Goal: Communication & Community: Answer question/provide support

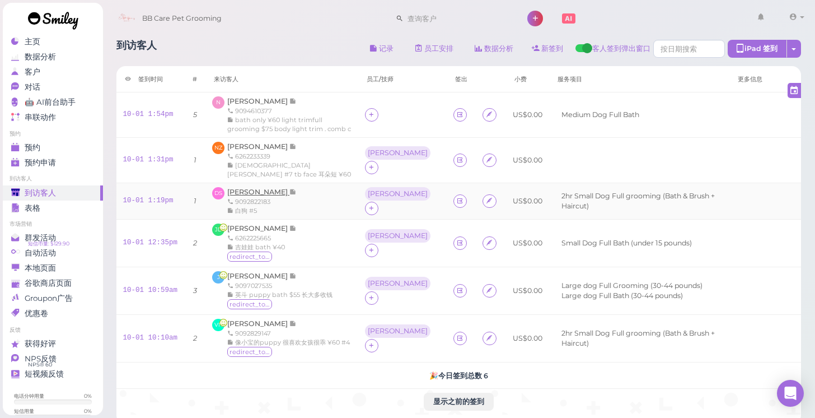
click at [259, 187] on span "[PERSON_NAME]" at bounding box center [258, 191] width 62 height 8
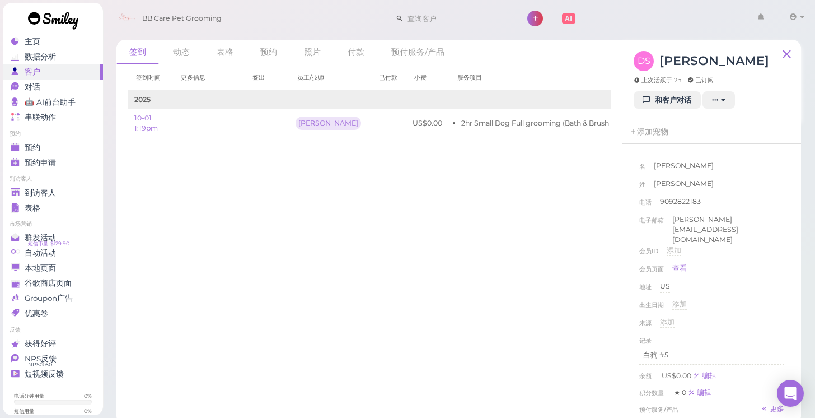
click at [657, 105] on link "和客户对话" at bounding box center [667, 100] width 67 height 18
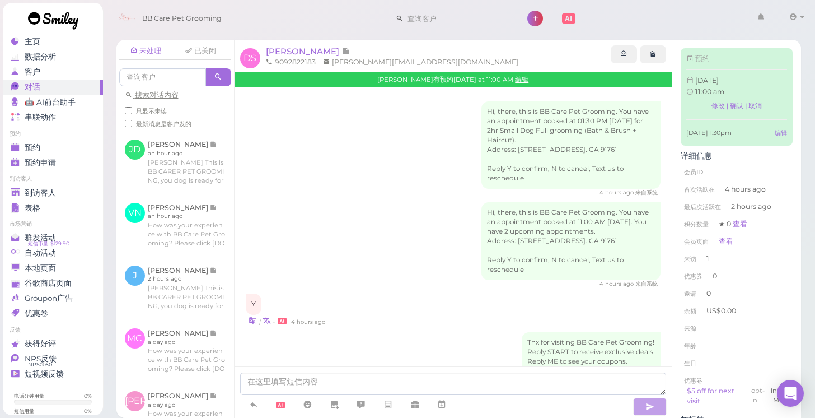
scroll to position [245, 0]
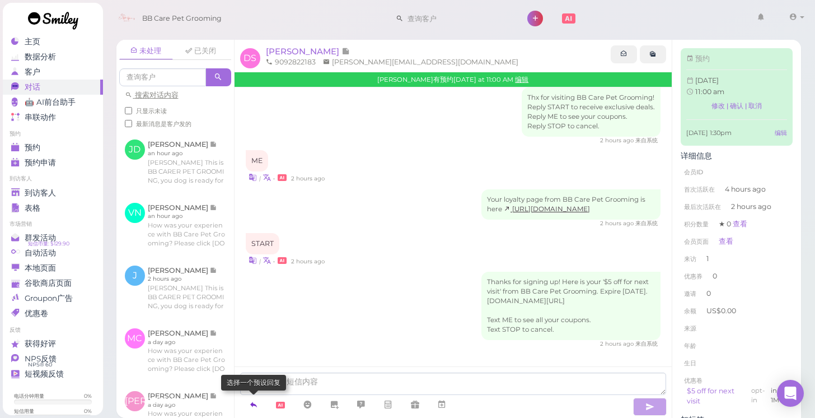
click at [261, 405] on link at bounding box center [253, 405] width 27 height 20
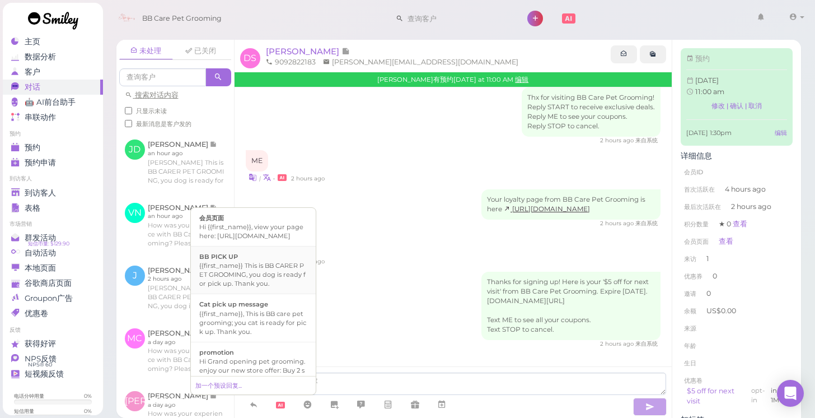
click at [260, 283] on div "{{first_name}} This is BB CARER PET GROOMING, you dog is ready for pick up. Tha…" at bounding box center [253, 274] width 108 height 27
type textarea "{{first_name}} This is BB CARER PET GROOMING, you dog is ready for pick up. Tha…"
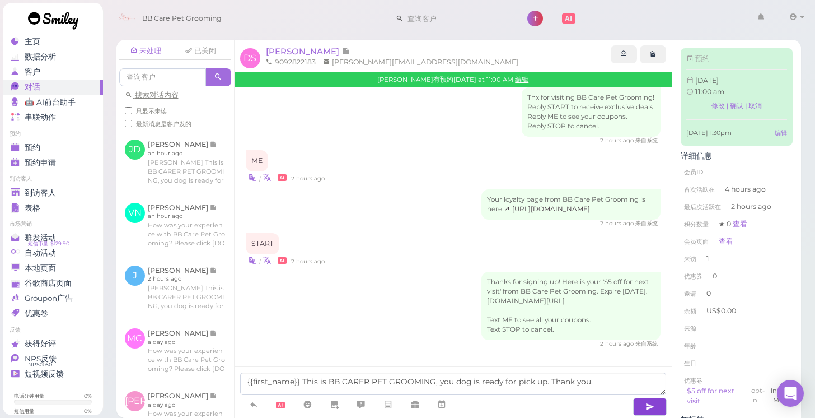
click at [647, 408] on icon "button" at bounding box center [649, 406] width 9 height 11
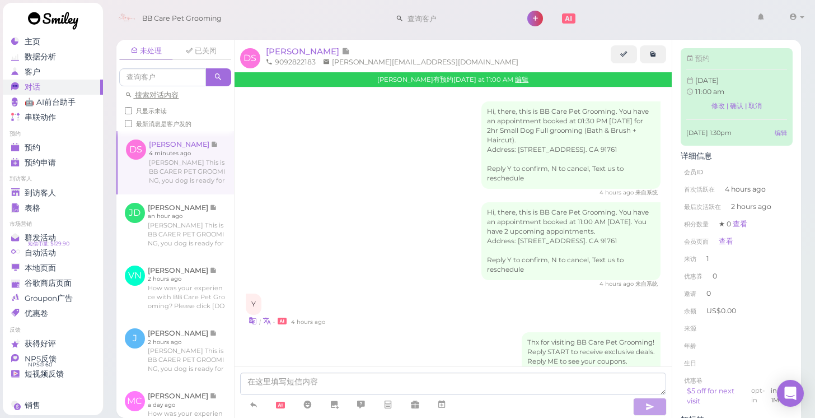
scroll to position [288, 0]
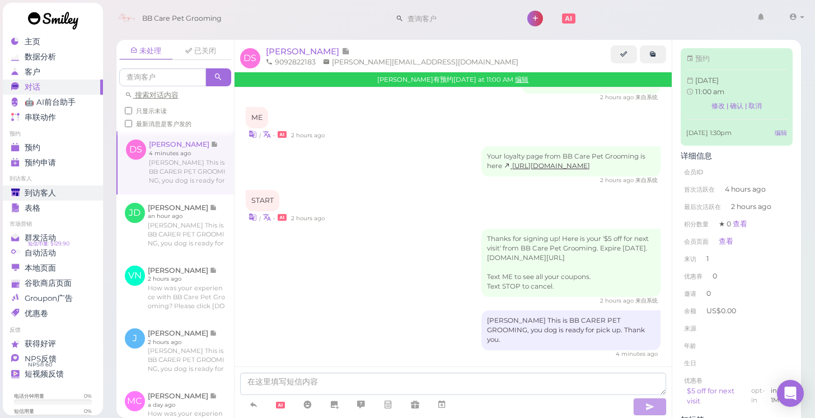
click at [71, 194] on div "到访客人" at bounding box center [51, 193] width 81 height 10
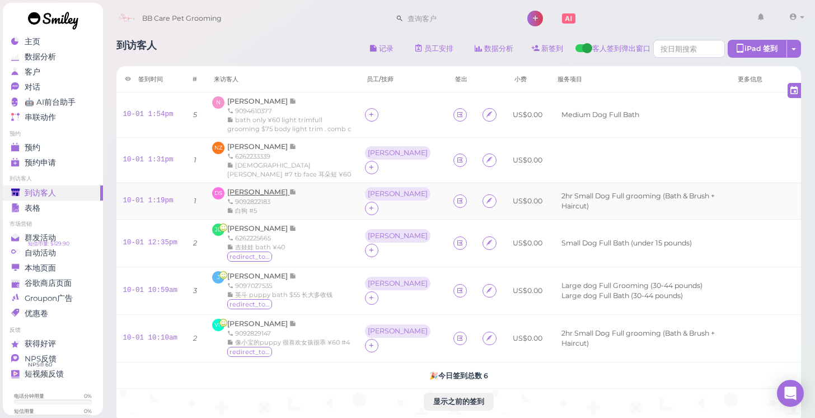
click at [262, 187] on span "[PERSON_NAME]" at bounding box center [258, 191] width 62 height 8
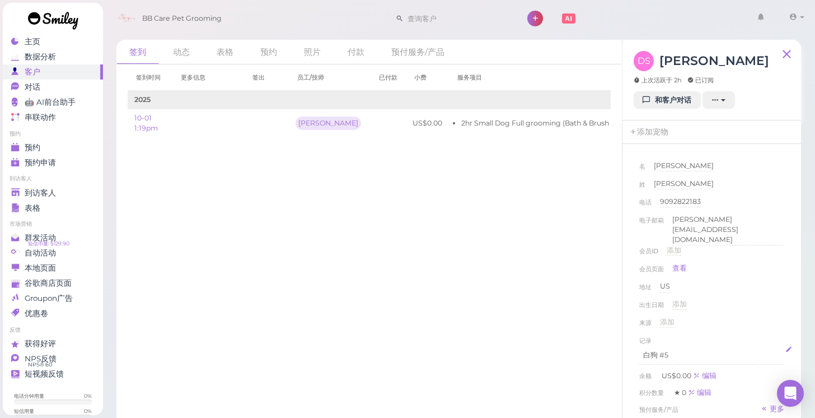
click at [677, 350] on p "白狗 #5" at bounding box center [711, 355] width 137 height 10
click at [760, 317] on div "来源 添加" at bounding box center [711, 326] width 145 height 18
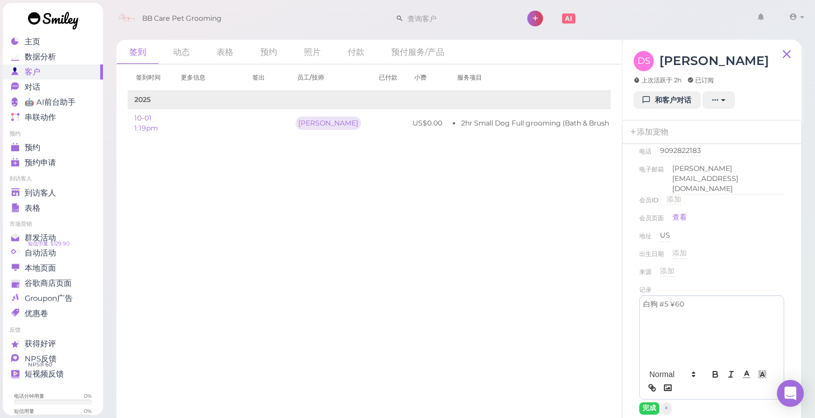
scroll to position [58, 0]
click at [650, 395] on button "完成" at bounding box center [649, 401] width 20 height 12
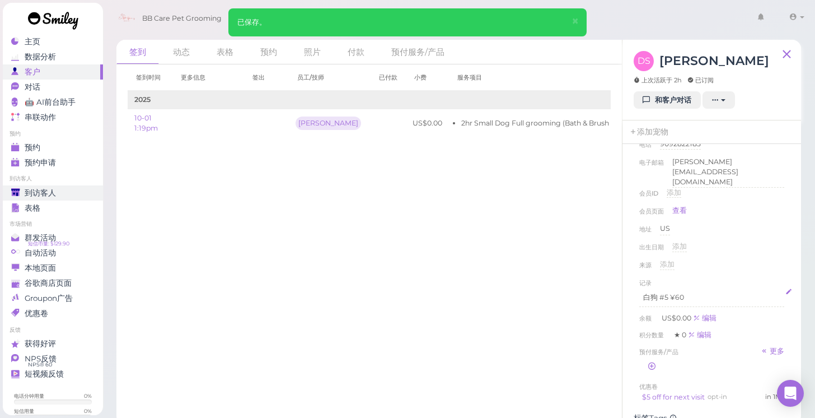
click at [30, 196] on span "到访客人" at bounding box center [40, 193] width 31 height 10
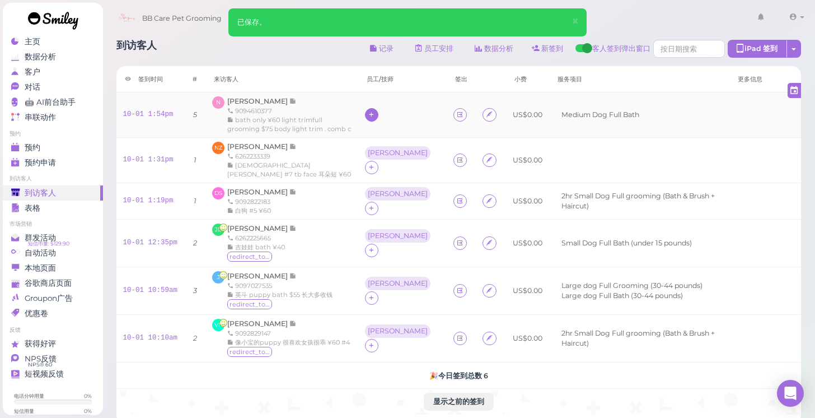
click at [375, 117] on div at bounding box center [371, 114] width 13 height 13
click at [392, 182] on span "[PERSON_NAME]" at bounding box center [409, 184] width 60 height 8
